Goal: Task Accomplishment & Management: Complete application form

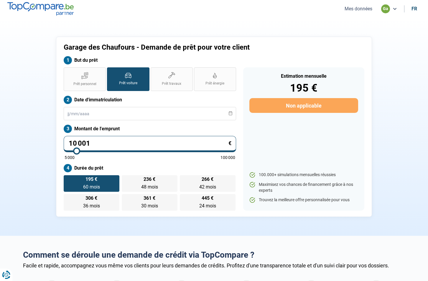
click at [357, 12] on ul "Mes données ga fr" at bounding box center [380, 8] width 81 height 9
click at [358, 8] on button "Mes données" at bounding box center [358, 9] width 31 height 6
